Goal: Navigation & Orientation: Find specific page/section

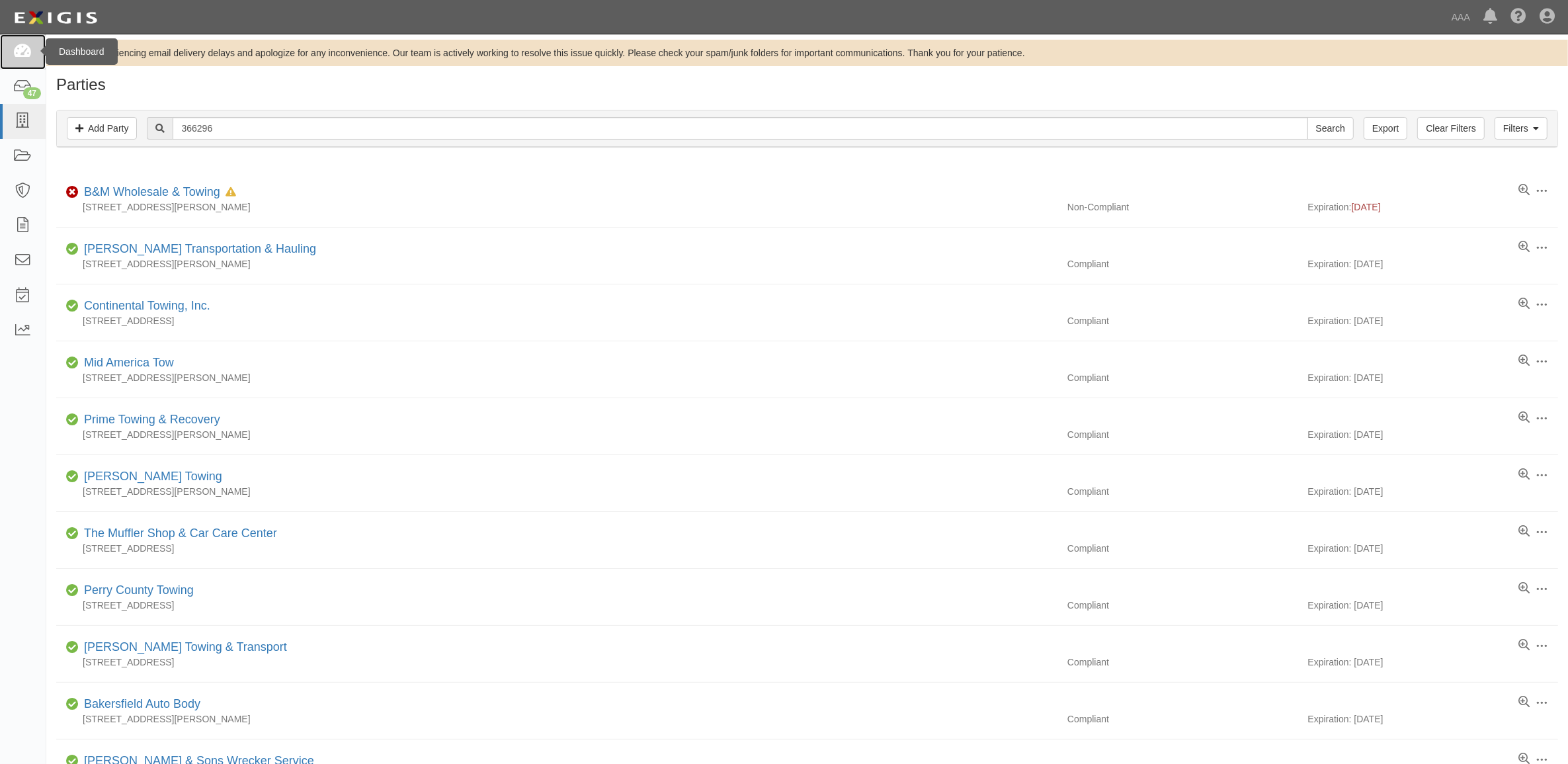
click at [20, 54] on icon at bounding box center [23, 52] width 18 height 15
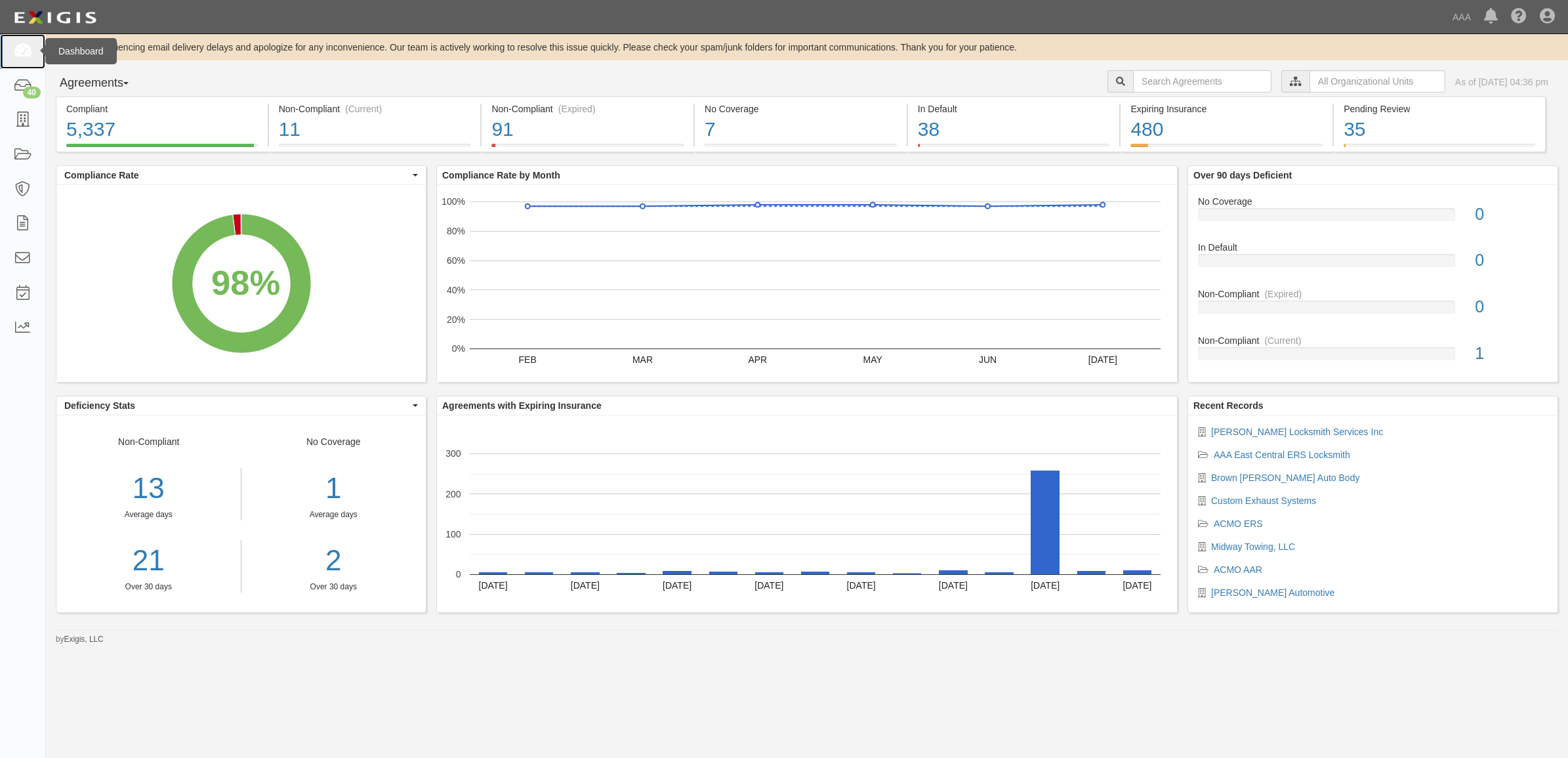
click at [28, 50] on icon at bounding box center [23, 51] width 18 height 15
drag, startPoint x: 21, startPoint y: 48, endPoint x: 53, endPoint y: 86, distance: 49.7
click at [21, 48] on icon at bounding box center [23, 51] width 18 height 15
